Goal: Entertainment & Leisure: Consume media (video, audio)

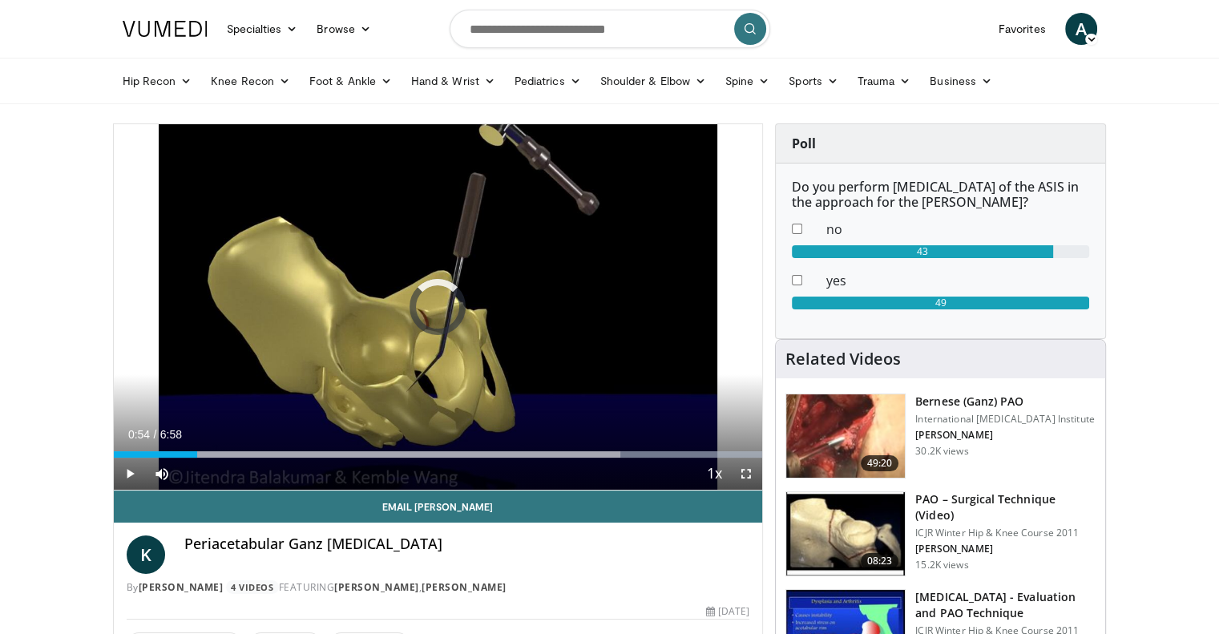
click at [197, 450] on div "Loaded : 100.00% 0:54 0:54" at bounding box center [438, 450] width 649 height 15
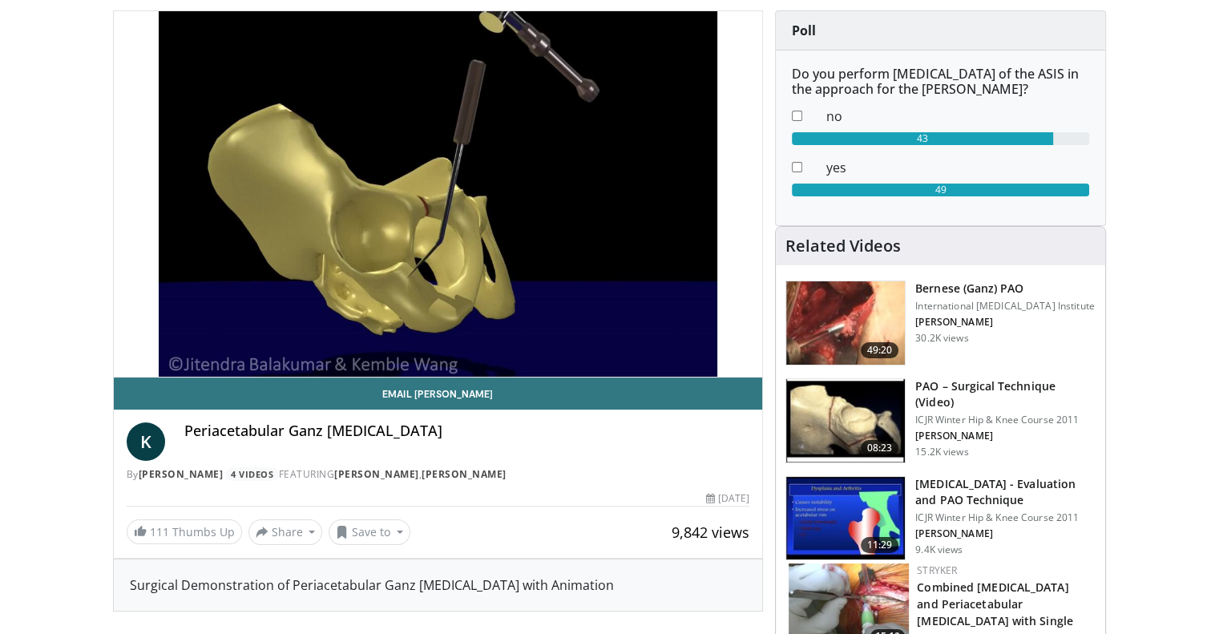
scroll to position [111, 0]
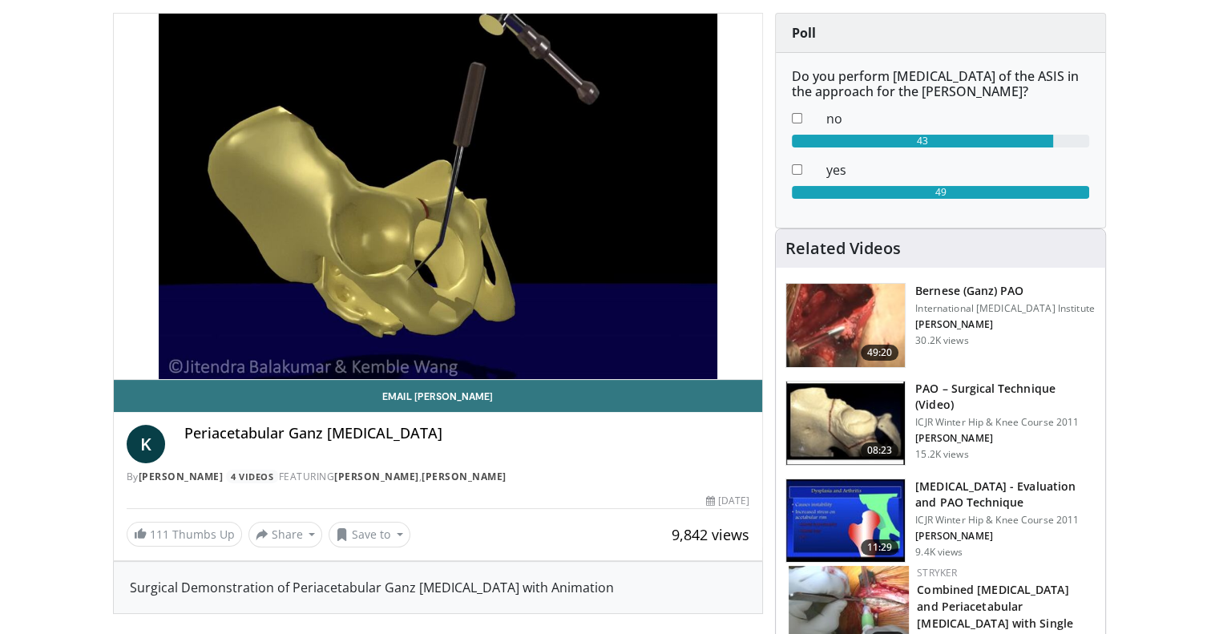
click at [196, 448] on div "Periacetabular Ganz [MEDICAL_DATA]" at bounding box center [467, 444] width 566 height 38
click at [201, 448] on div "Periacetabular Ganz [MEDICAL_DATA]" at bounding box center [467, 444] width 566 height 38
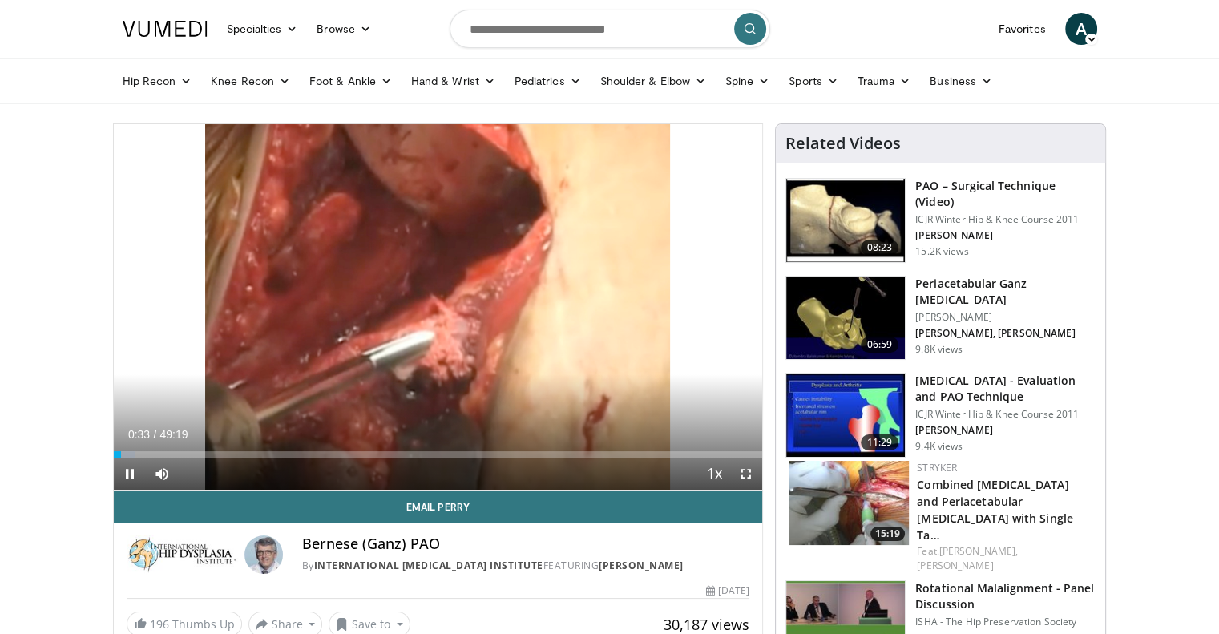
click at [435, 309] on icon "Video Player" at bounding box center [437, 307] width 45 height 45
